Goal: Navigation & Orientation: Find specific page/section

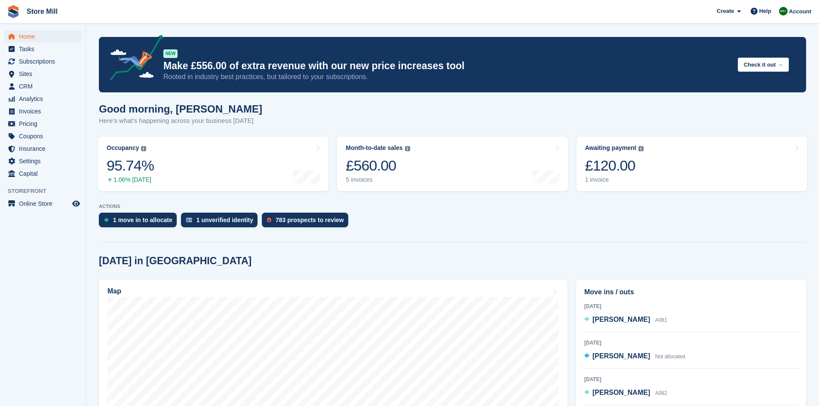
scroll to position [114, 0]
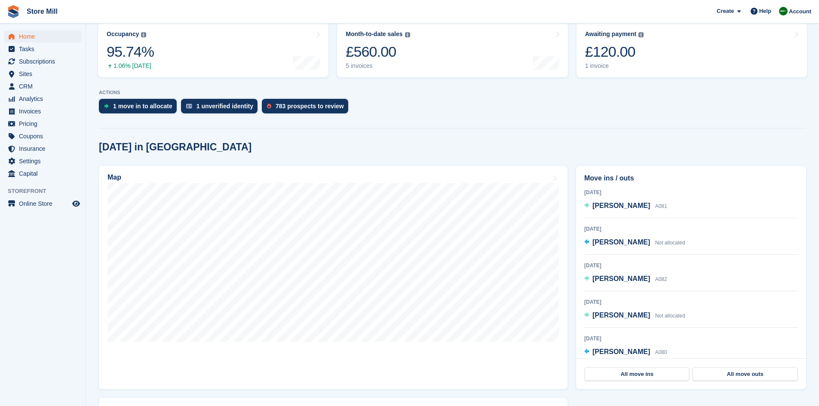
click at [421, 123] on section "NEW Make £556.00 of extra revenue with our new price increases tool Rooted in i…" at bounding box center [452, 214] width 733 height 656
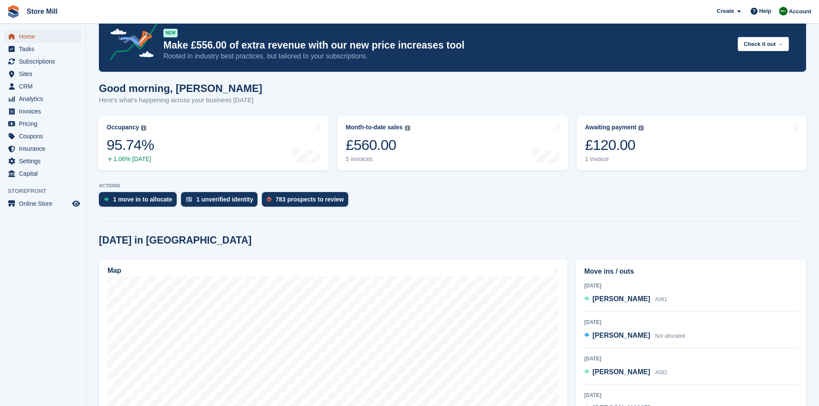
click at [26, 36] on span "Home" at bounding box center [45, 37] width 52 height 12
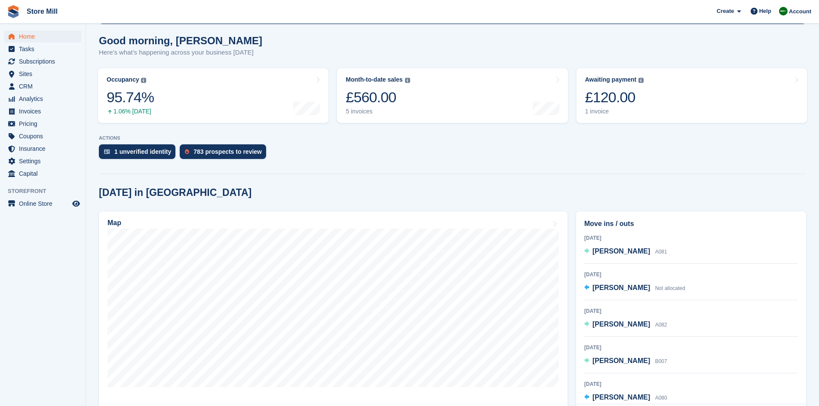
scroll to position [69, 0]
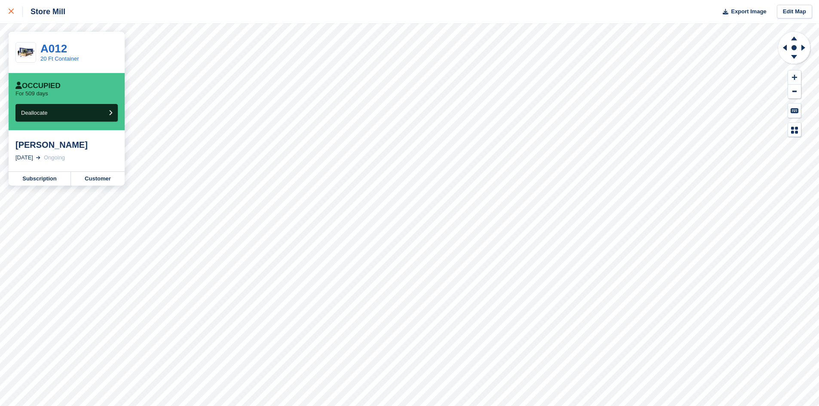
click at [13, 12] on icon at bounding box center [11, 11] width 5 height 5
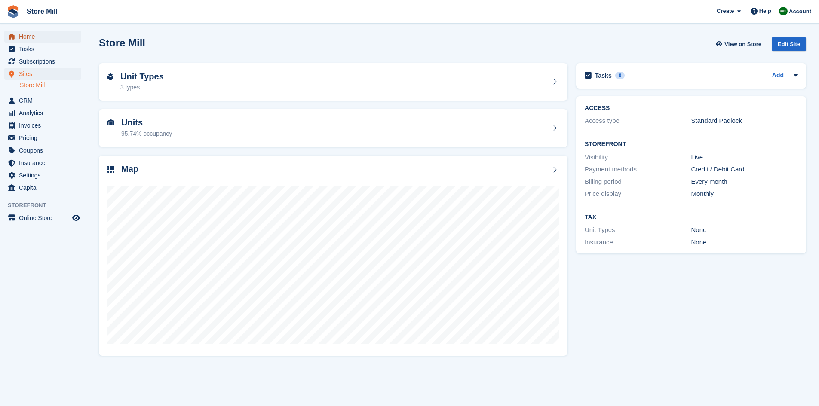
click at [29, 37] on span "Home" at bounding box center [45, 37] width 52 height 12
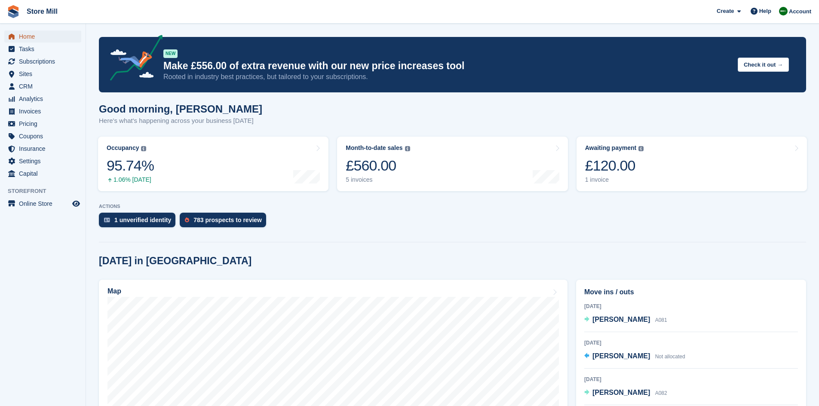
click at [34, 38] on span "Home" at bounding box center [45, 37] width 52 height 12
